Goal: Entertainment & Leisure: Consume media (video, audio)

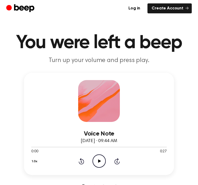
click at [102, 161] on icon "Play Audio" at bounding box center [99, 160] width 13 height 13
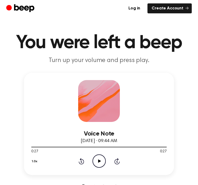
click at [98, 158] on icon "Play Audio" at bounding box center [99, 160] width 13 height 13
click at [84, 158] on icon "Rewind 5 seconds" at bounding box center [82, 160] width 6 height 7
click at [80, 158] on icon "Rewind 5 seconds" at bounding box center [82, 160] width 6 height 7
click at [79, 159] on icon "Rewind 5 seconds" at bounding box center [82, 160] width 6 height 7
click at [80, 161] on icon "Rewind 5 seconds" at bounding box center [82, 160] width 6 height 7
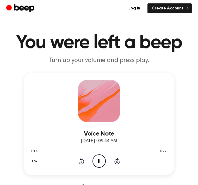
click at [83, 163] on icon at bounding box center [81, 161] width 5 height 6
click at [82, 162] on icon "Rewind 5 seconds" at bounding box center [82, 160] width 6 height 7
click at [83, 160] on icon "Rewind 5 seconds" at bounding box center [82, 160] width 6 height 7
click at [83, 162] on icon "Rewind 5 seconds" at bounding box center [82, 160] width 6 height 7
click at [102, 157] on icon "Play Audio" at bounding box center [99, 160] width 13 height 13
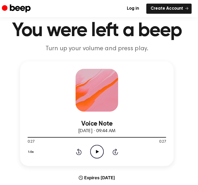
scroll to position [14, 0]
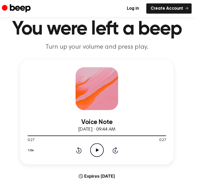
click at [93, 147] on icon "Play Audio" at bounding box center [99, 146] width 13 height 13
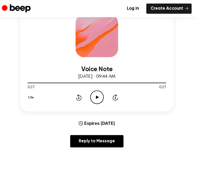
scroll to position [55, 0]
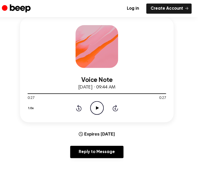
click at [93, 98] on div "0:27 0:27" at bounding box center [99, 95] width 136 height 5
click at [98, 105] on icon at bounding box center [99, 105] width 3 height 3
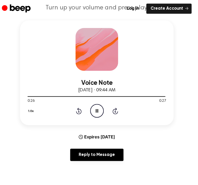
scroll to position [0, 0]
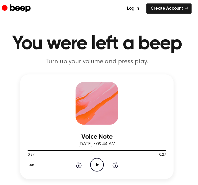
click at [98, 160] on icon at bounding box center [99, 160] width 3 height 3
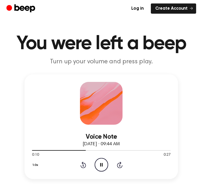
click at [80, 160] on icon "Rewind 5 seconds" at bounding box center [82, 160] width 6 height 7
click at [80, 161] on icon "Rewind 5 seconds" at bounding box center [82, 160] width 6 height 7
click at [79, 159] on icon "Rewind 5 seconds" at bounding box center [82, 160] width 6 height 7
click at [75, 158] on div "1.0x Rewind 5 seconds Pause Audio Skip 5 seconds" at bounding box center [99, 160] width 136 height 13
click at [84, 159] on icon at bounding box center [81, 161] width 5 height 6
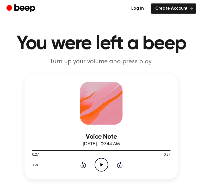
click at [85, 160] on div "1.0x Rewind 5 seconds Play Audio Skip 5 seconds" at bounding box center [99, 160] width 136 height 13
click at [82, 165] on div "1.0x Rewind 5 seconds Play Audio Skip 5 seconds" at bounding box center [99, 160] width 136 height 13
click at [89, 156] on div "1.0x Rewind 5 seconds Play Audio Skip 5 seconds" at bounding box center [99, 160] width 136 height 13
click at [81, 159] on icon at bounding box center [81, 161] width 5 height 6
click at [82, 159] on icon "Rewind 5 seconds" at bounding box center [82, 160] width 6 height 7
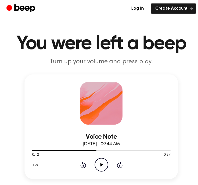
click at [82, 159] on icon at bounding box center [81, 161] width 5 height 6
click at [84, 158] on div "1.0x Rewind 5 seconds Play Audio Skip 5 seconds" at bounding box center [99, 160] width 136 height 13
click at [83, 160] on icon "Rewind 5 seconds" at bounding box center [82, 160] width 6 height 7
click at [84, 160] on icon at bounding box center [81, 161] width 5 height 6
click at [84, 158] on icon "Rewind 5 seconds" at bounding box center [82, 160] width 6 height 7
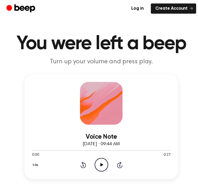
click at [97, 165] on icon "Play Audio" at bounding box center [99, 160] width 13 height 13
